Goal: Navigation & Orientation: Go to known website

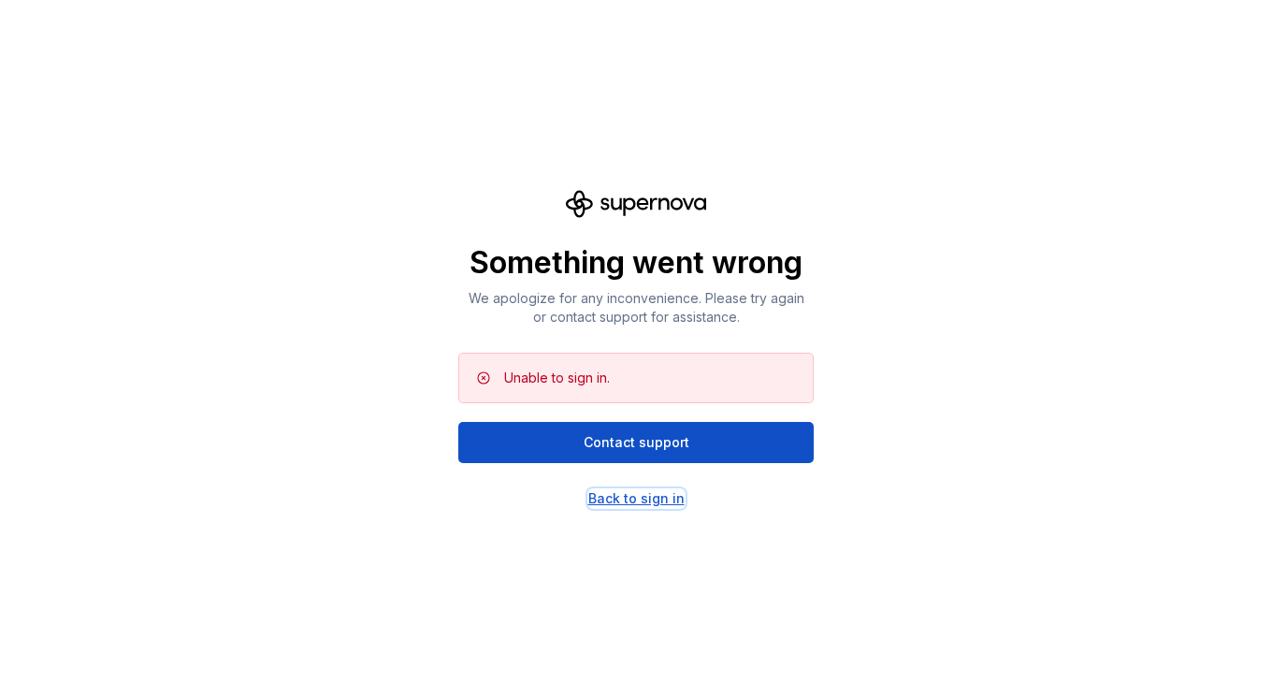
click at [624, 497] on div "Back to sign in" at bounding box center [636, 498] width 96 height 19
